Goal: Find specific page/section: Find specific page/section

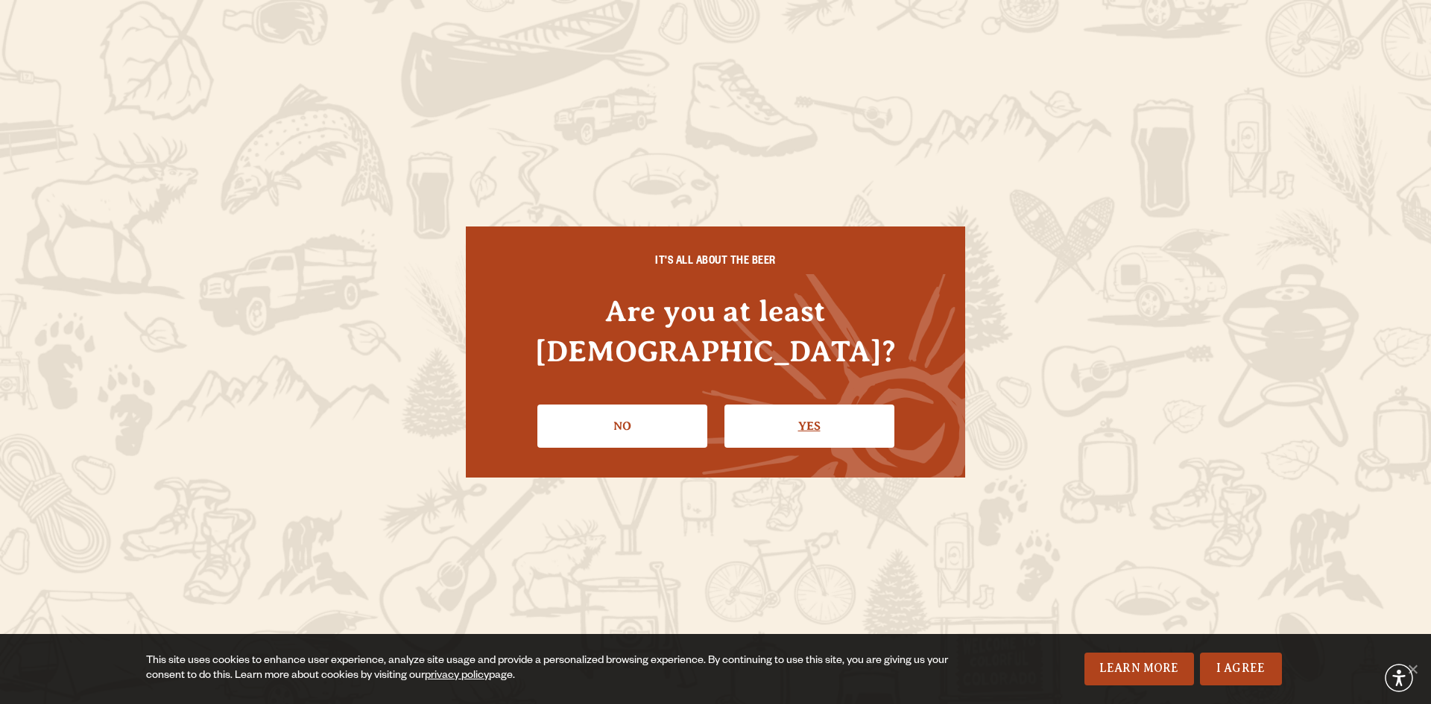
click at [803, 405] on link "Yes" at bounding box center [809, 426] width 170 height 43
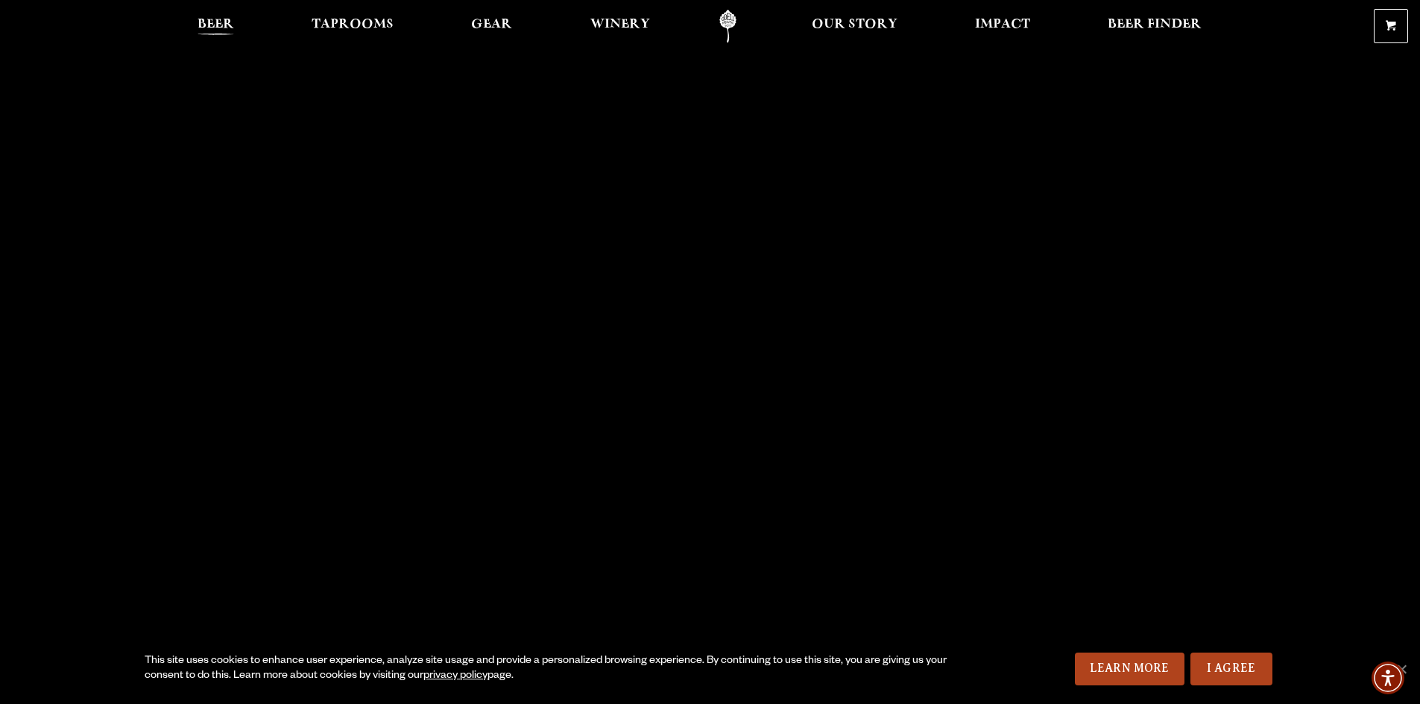
click at [198, 25] on span "Beer" at bounding box center [216, 25] width 37 height 12
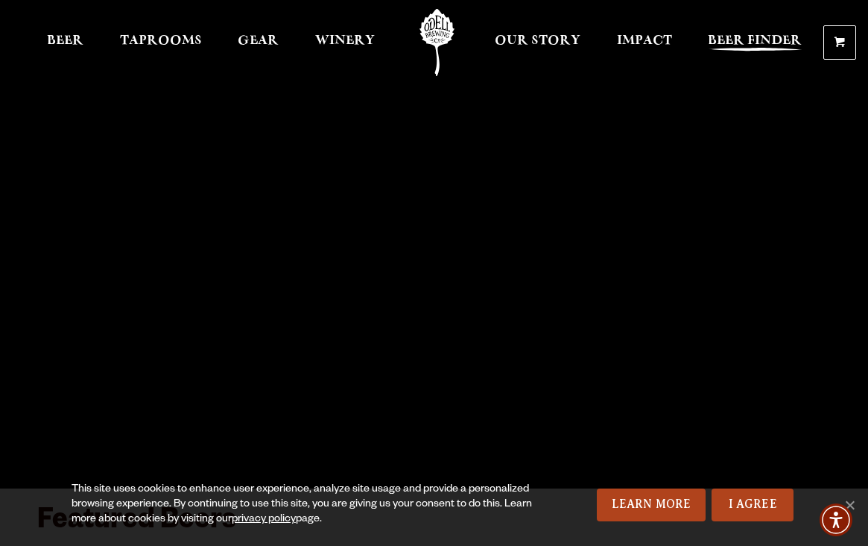
click at [765, 42] on span "Beer Finder" at bounding box center [755, 41] width 94 height 12
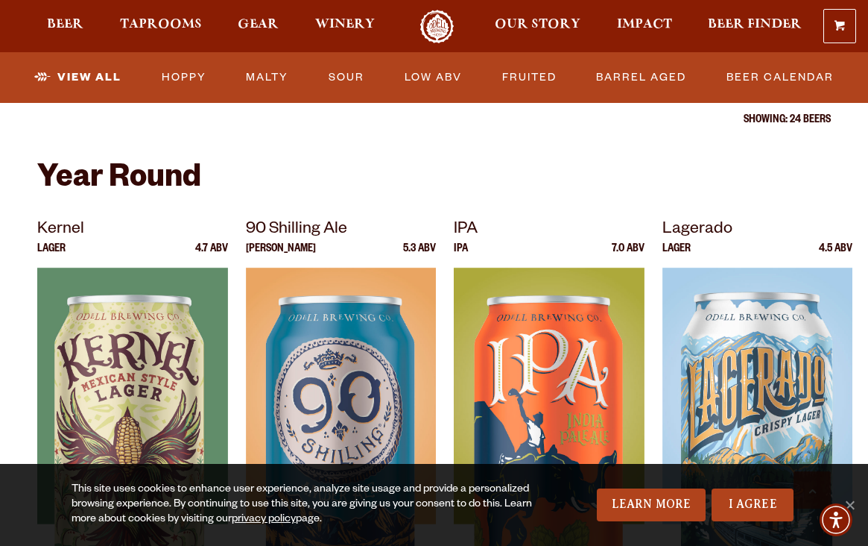
scroll to position [497, 0]
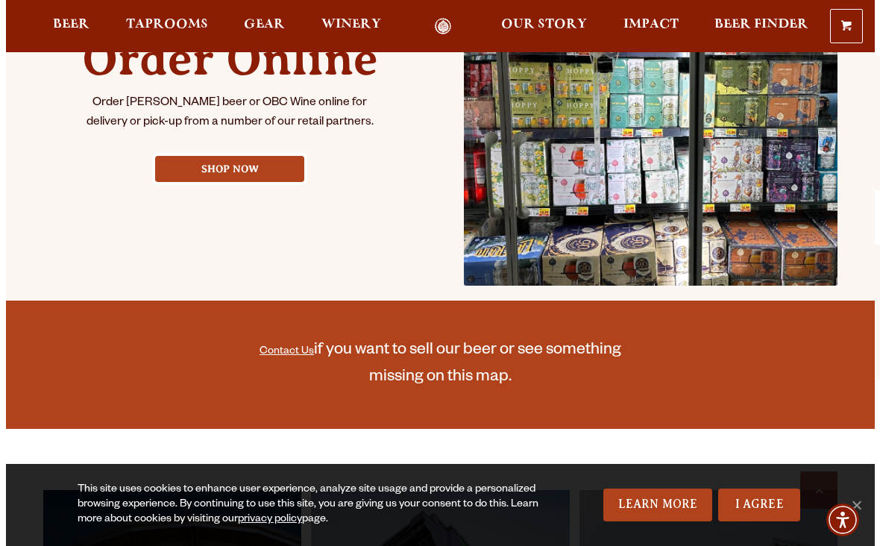
scroll to position [621, 0]
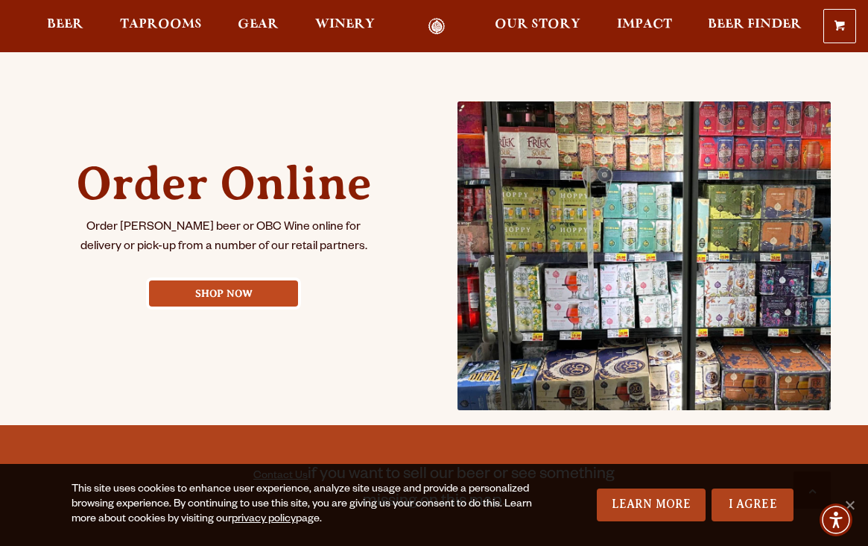
click at [231, 285] on link "Shop Now" at bounding box center [223, 293] width 149 height 26
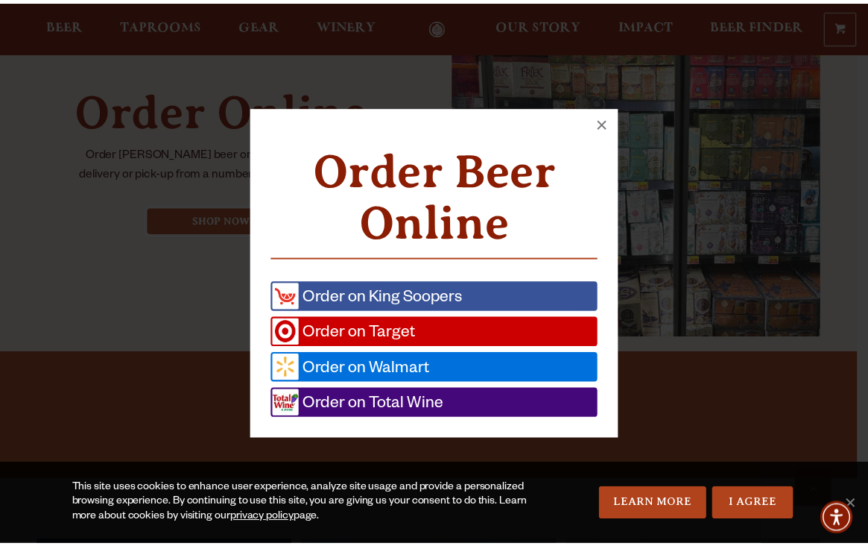
scroll to position [695, 0]
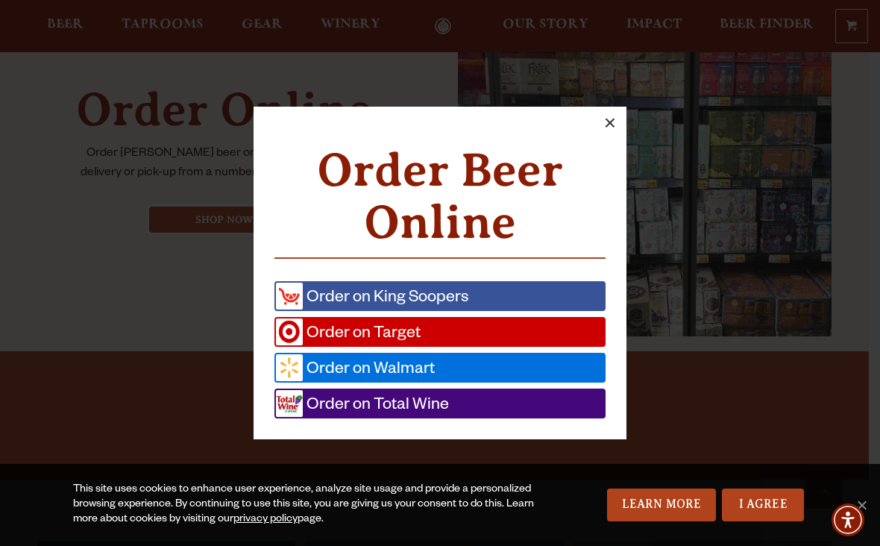
click at [611, 115] on button "×" at bounding box center [609, 123] width 33 height 33
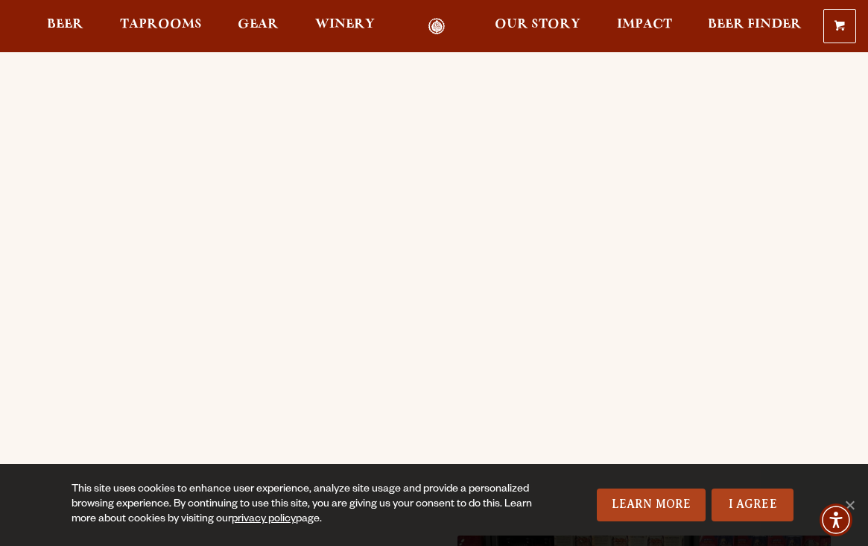
scroll to position [74, 0]
